Goal: Use online tool/utility: Utilize a website feature to perform a specific function

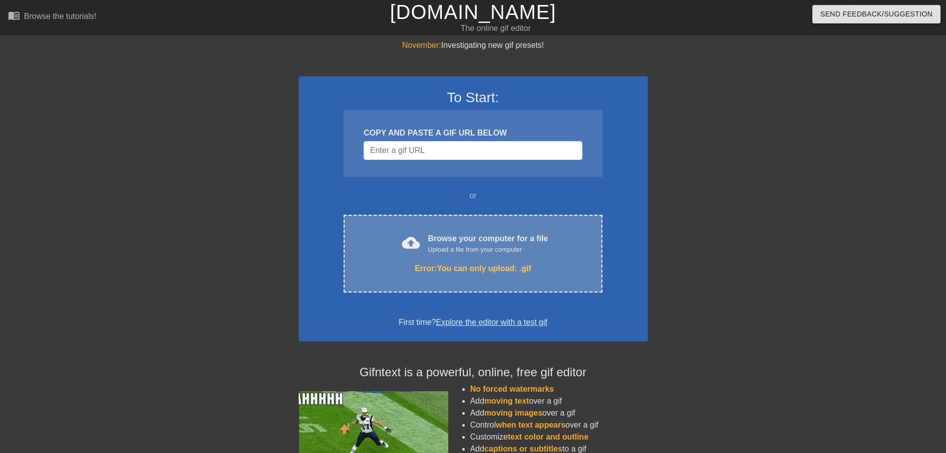
click at [521, 257] on div "cloud_upload Browse your computer for a file Upload a file from your computer E…" at bounding box center [473, 254] width 258 height 78
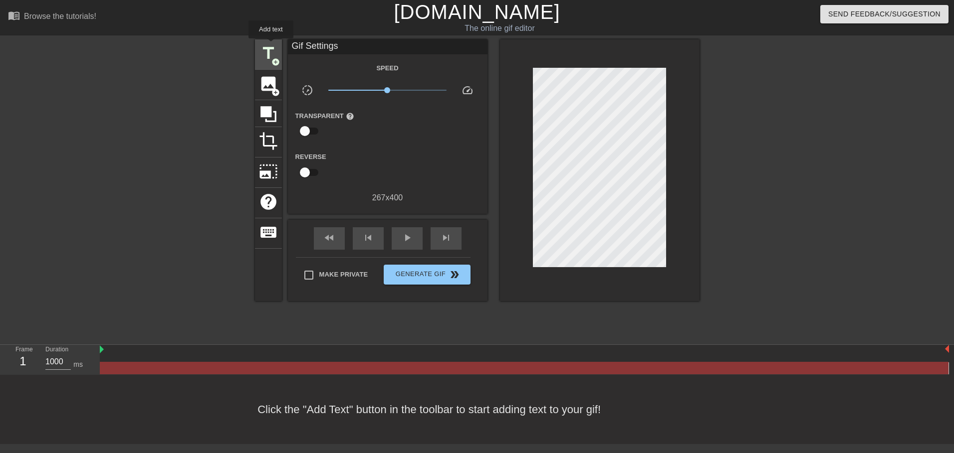
click at [271, 45] on span "title" at bounding box center [268, 53] width 19 height 19
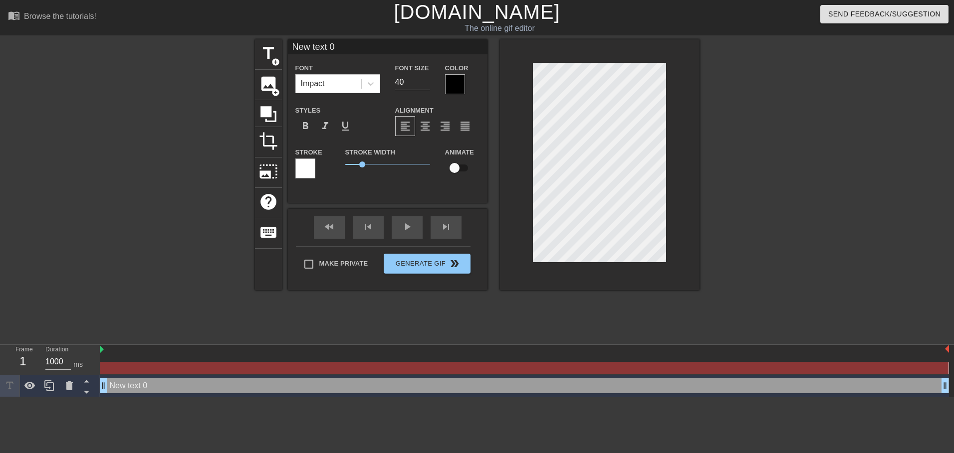
click at [340, 42] on input "New text 0" at bounding box center [388, 46] width 200 height 15
type input "XTAZ"
click at [454, 254] on div "fast_rewind skip_previous play_arrow skip_next Make Private Generate Gif double…" at bounding box center [388, 249] width 200 height 81
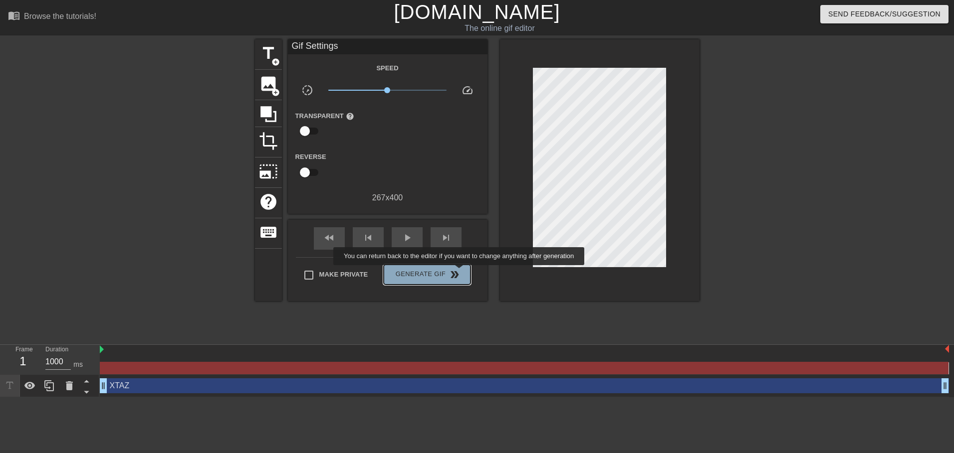
click at [460, 272] on span "Generate Gif double_arrow" at bounding box center [427, 275] width 78 height 12
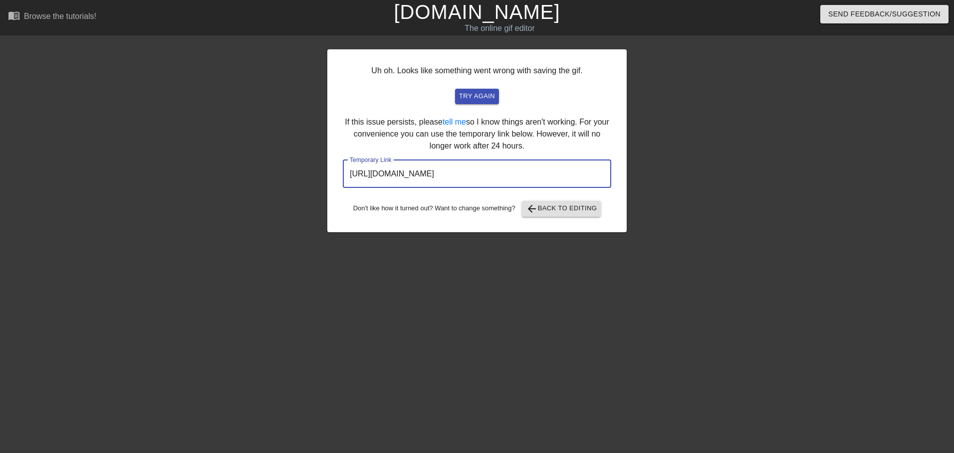
click at [483, 173] on input "[URL][DOMAIN_NAME]" at bounding box center [477, 174] width 268 height 28
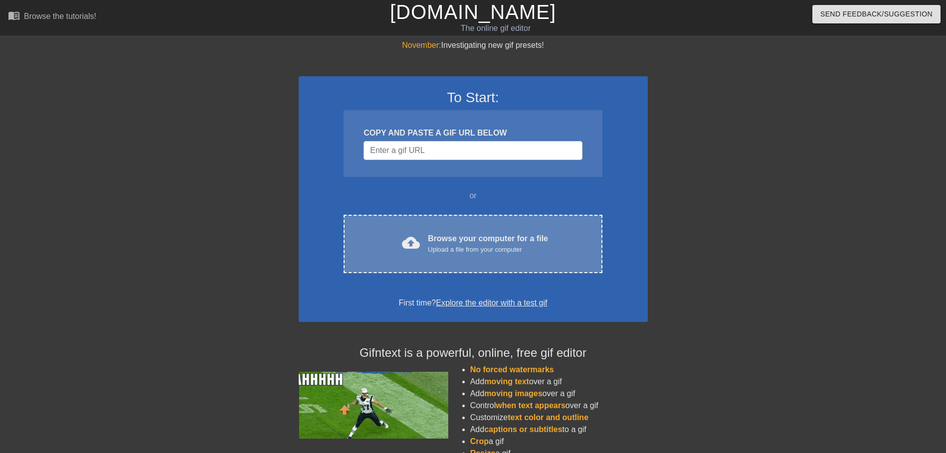
click at [462, 226] on div "cloud_upload Browse your computer for a file Upload a file from your computer C…" at bounding box center [473, 244] width 258 height 58
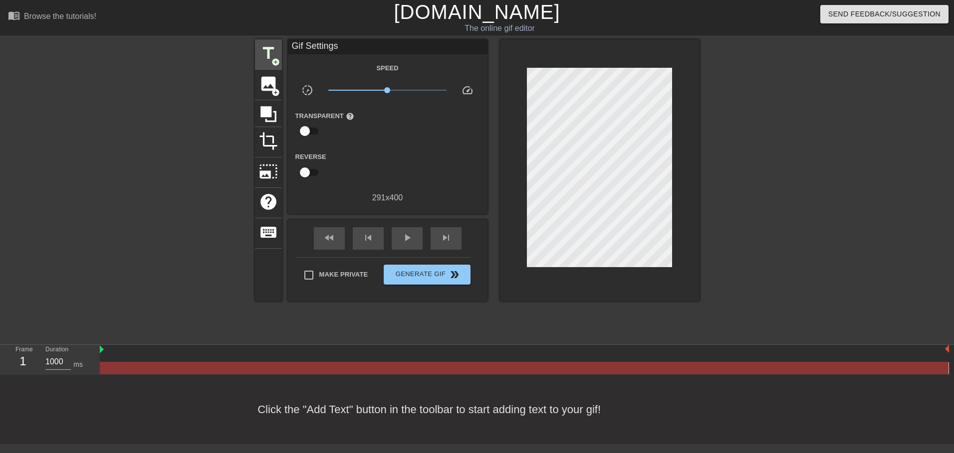
click at [268, 49] on span "title" at bounding box center [268, 53] width 19 height 19
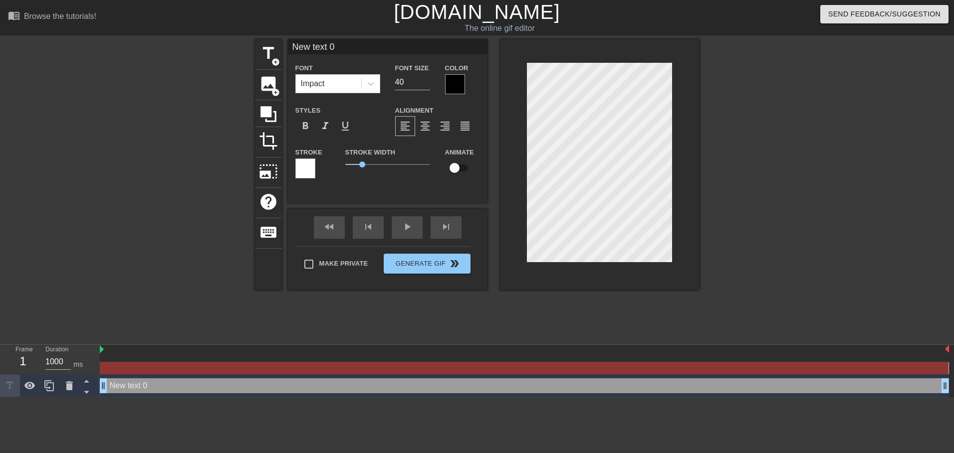
click at [325, 46] on input "New text 0" at bounding box center [388, 46] width 200 height 15
type input "XTAZ"
click at [444, 264] on button "Generate Gif double_arrow" at bounding box center [427, 264] width 86 height 20
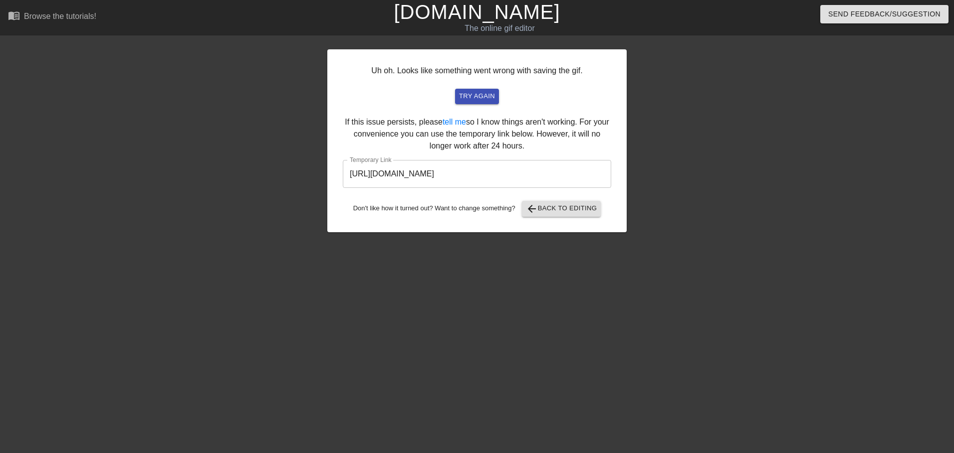
click at [526, 176] on input "https://www.gifntext.com/temp_generations/zGPfbRhw.gif" at bounding box center [477, 174] width 268 height 28
